Goal: Check status: Check status

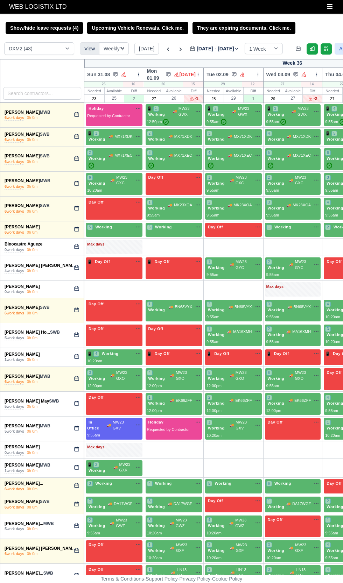
select select "1"
